Goal: Navigation & Orientation: Find specific page/section

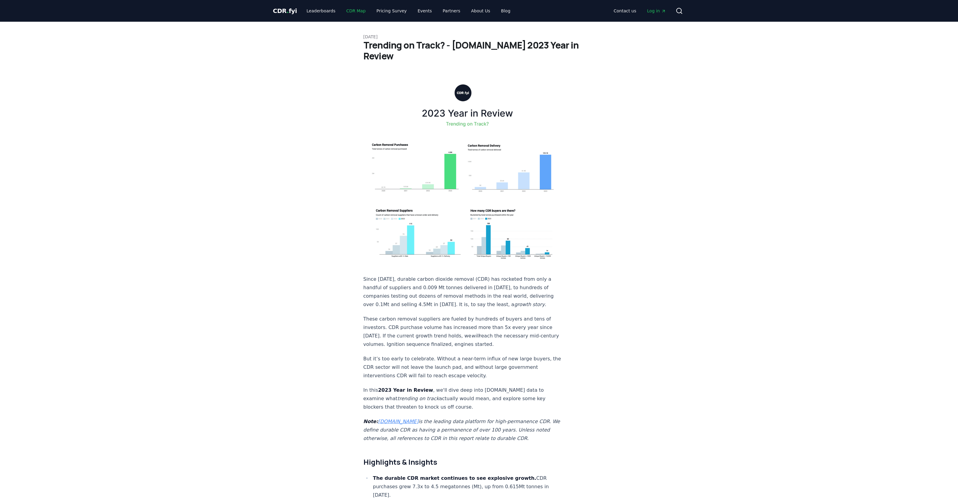
click at [353, 10] on link "CDR Map" at bounding box center [355, 10] width 29 height 11
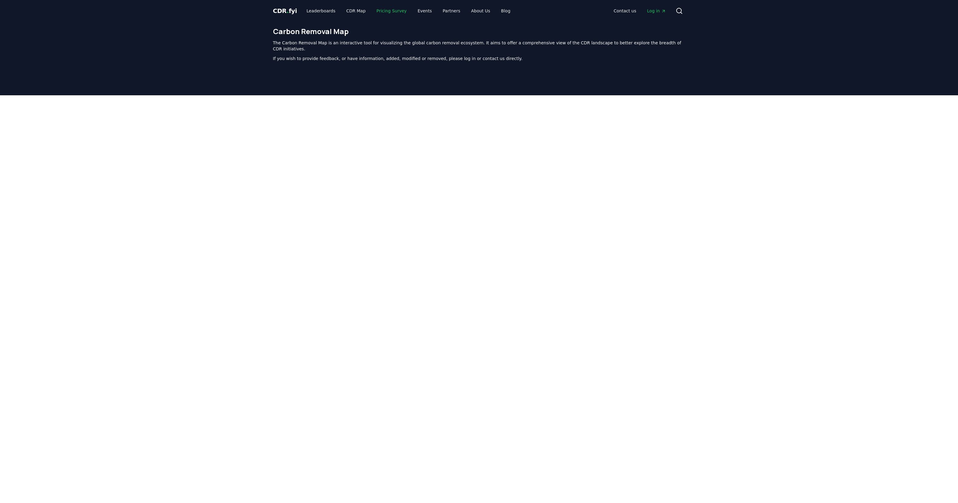
click at [377, 14] on link "Pricing Survey" at bounding box center [392, 10] width 40 height 11
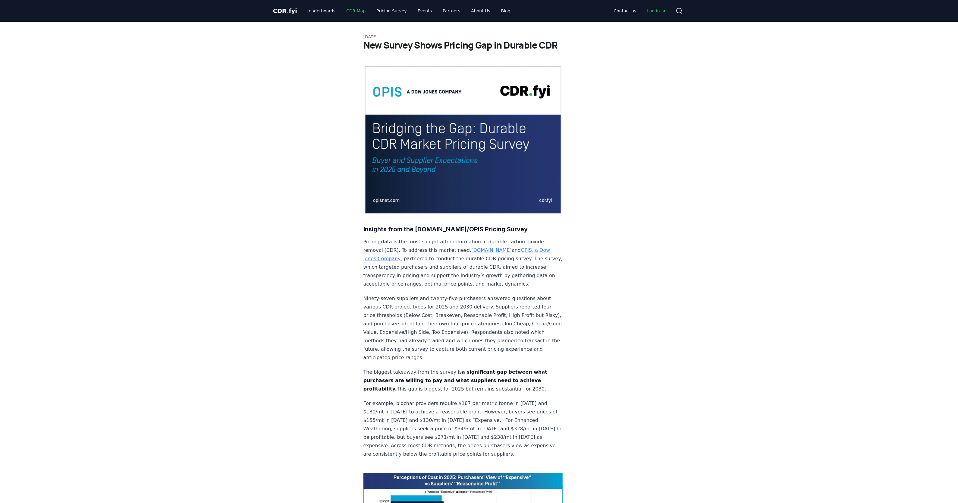
click at [353, 8] on link "CDR Map" at bounding box center [355, 10] width 29 height 11
